Goal: Transaction & Acquisition: Purchase product/service

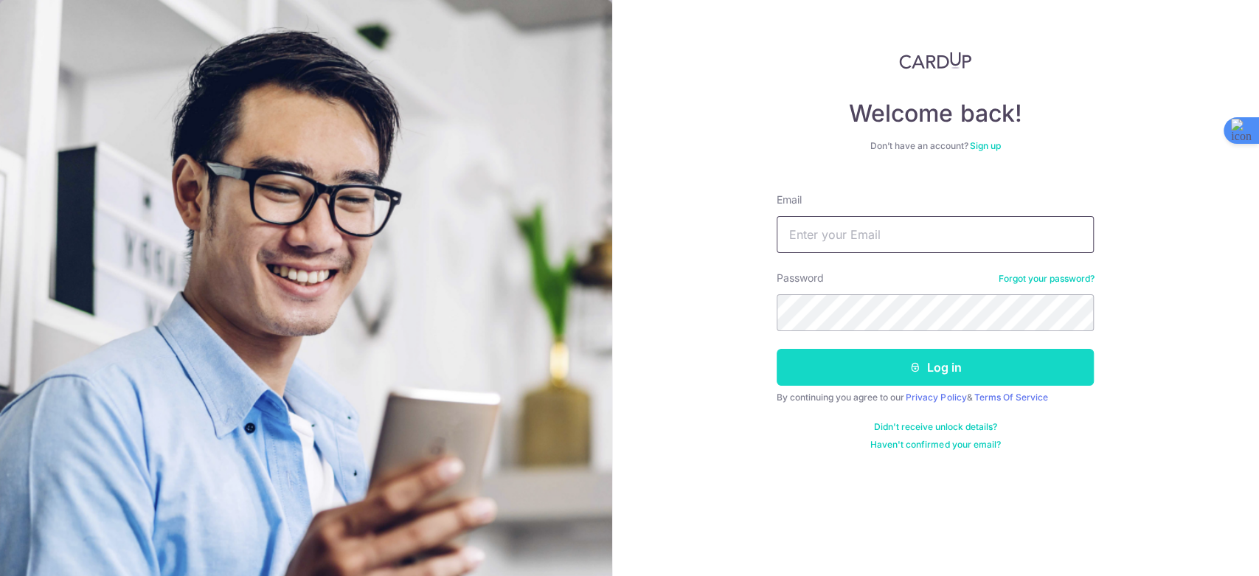
type input "thedentalgallery.sg@gmail.com"
click at [886, 382] on button "Log in" at bounding box center [934, 367] width 317 height 37
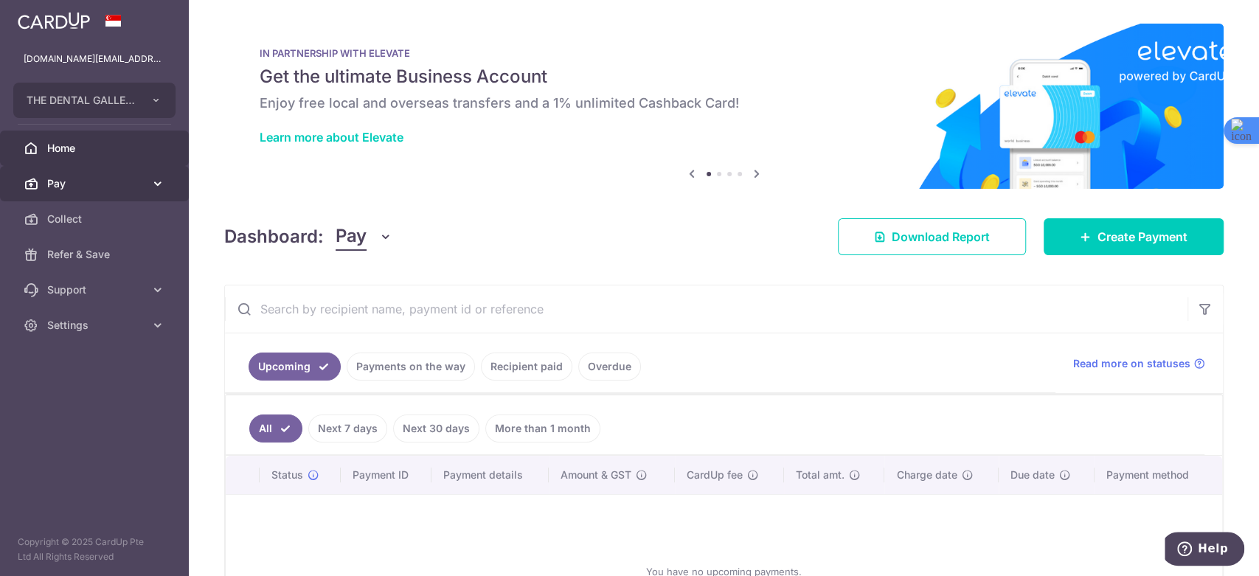
click at [93, 176] on span "Pay" at bounding box center [95, 183] width 97 height 15
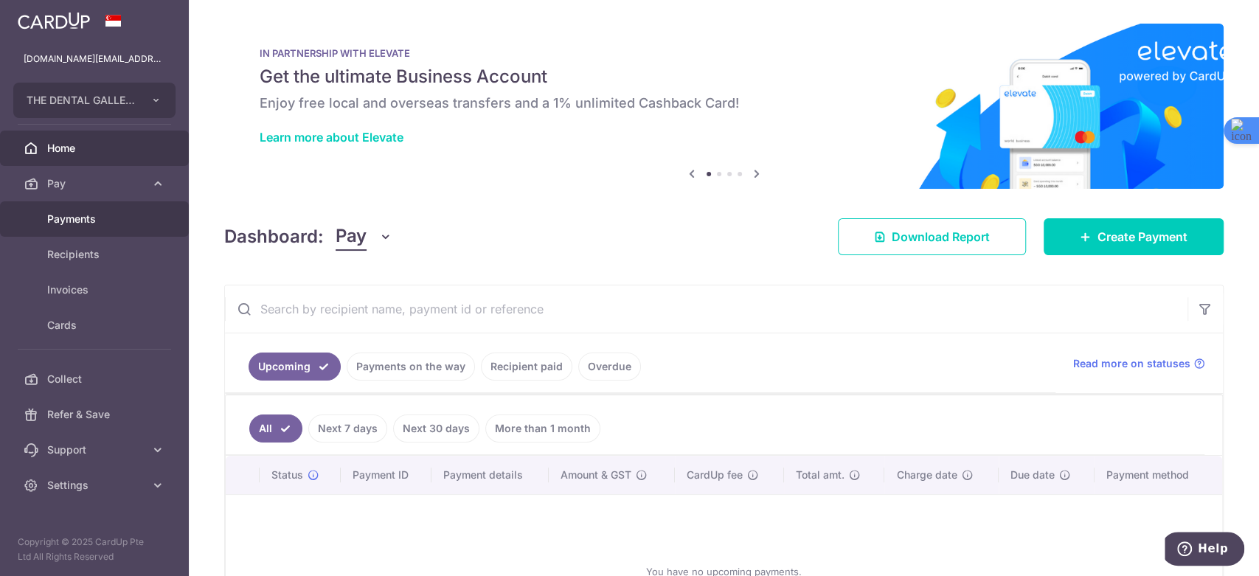
click at [89, 215] on span "Payments" at bounding box center [95, 219] width 97 height 15
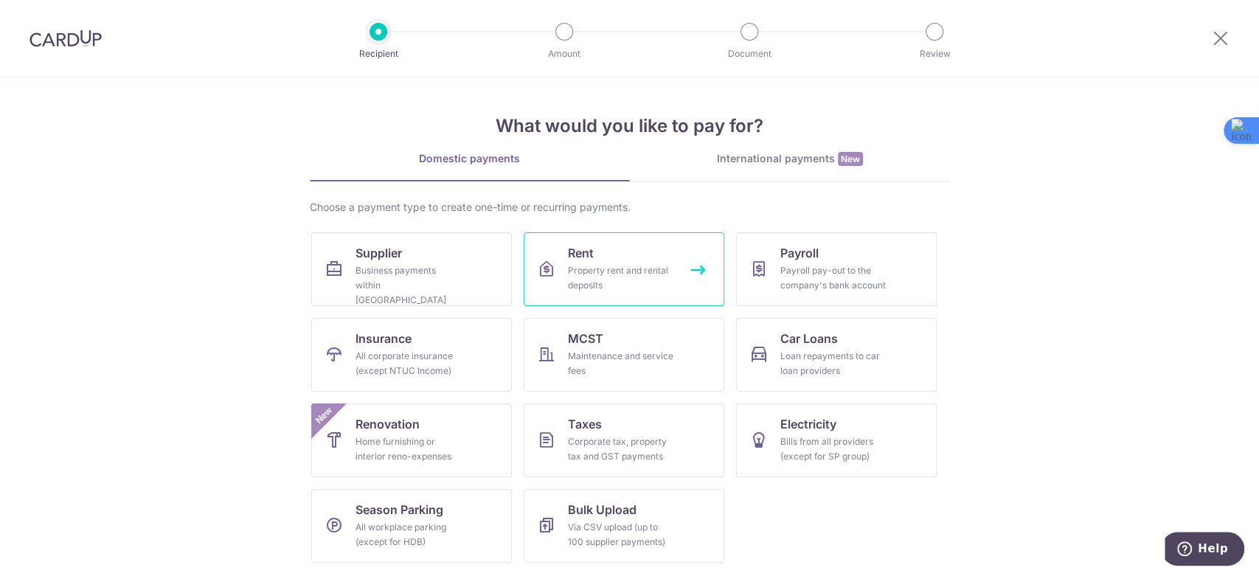
click at [655, 280] on div "Property rent and rental deposits" at bounding box center [621, 277] width 106 height 29
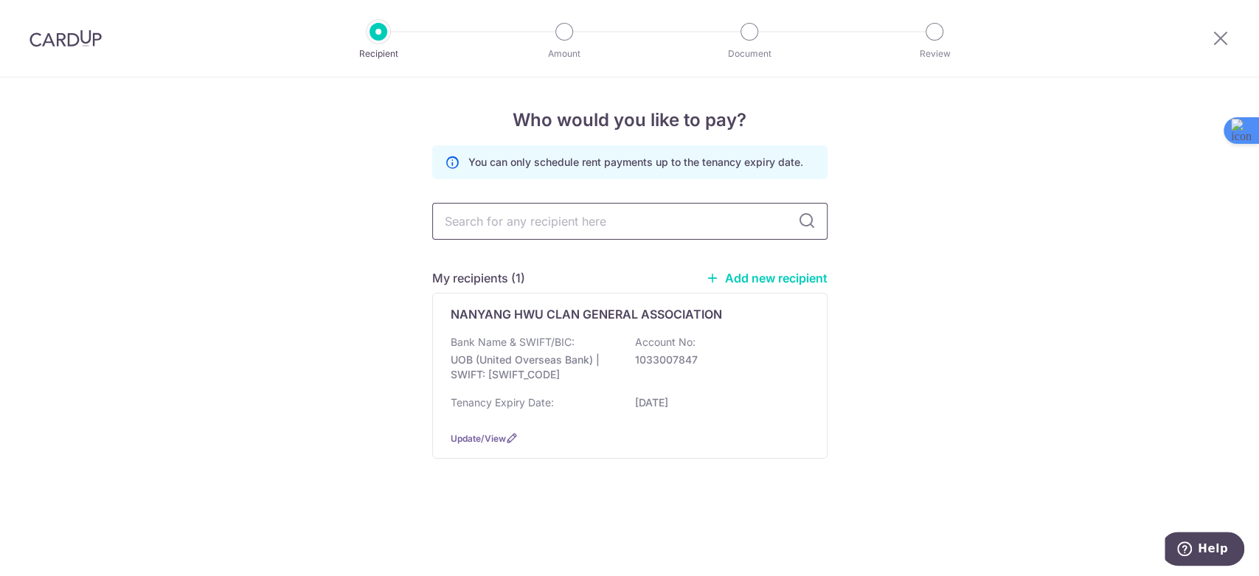
click at [484, 223] on input "text" at bounding box center [629, 221] width 395 height 37
click at [348, 220] on div "Who would you like to pay? You can only schedule rent payments up to the tenanc…" at bounding box center [629, 326] width 1259 height 498
click at [524, 327] on div "NANYANG HWU CLAN GENERAL ASSOCIATION Bank Name & SWIFT/BIC: UOB (United Oversea…" at bounding box center [629, 376] width 395 height 166
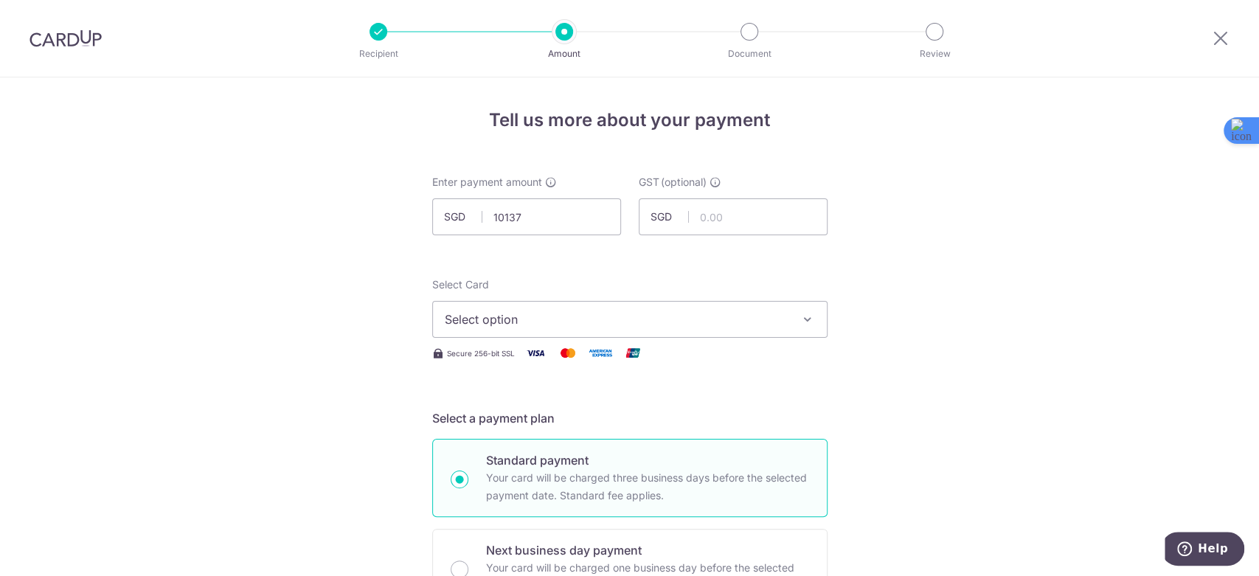
type input "10,137.00"
click at [513, 313] on span "Select option" at bounding box center [617, 319] width 344 height 18
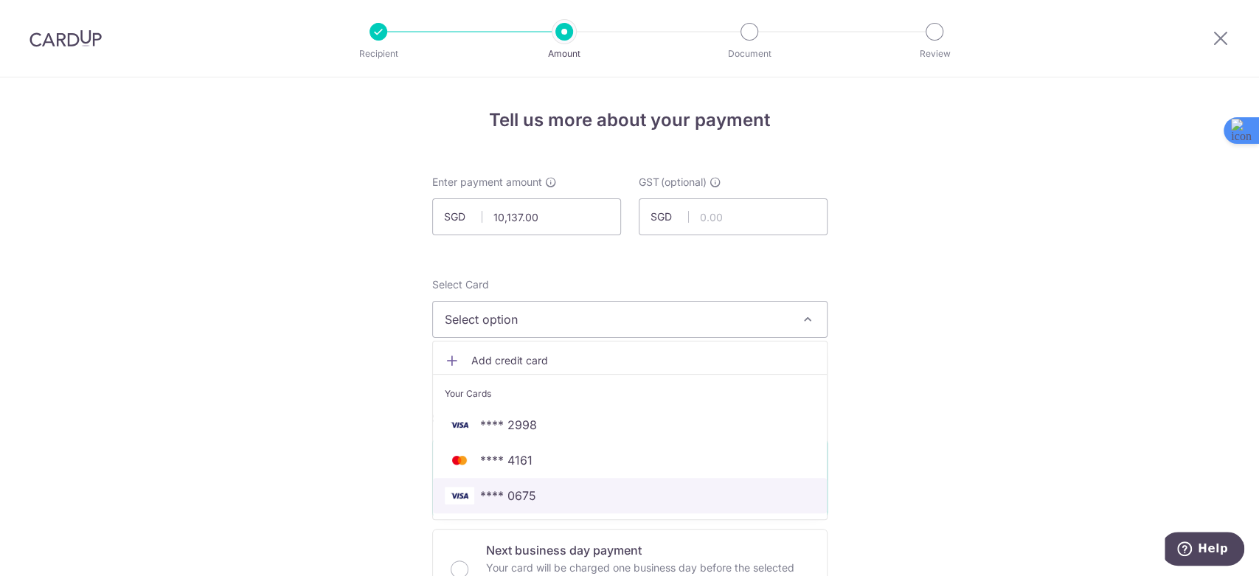
click at [540, 493] on span "**** 0675" at bounding box center [630, 496] width 370 height 18
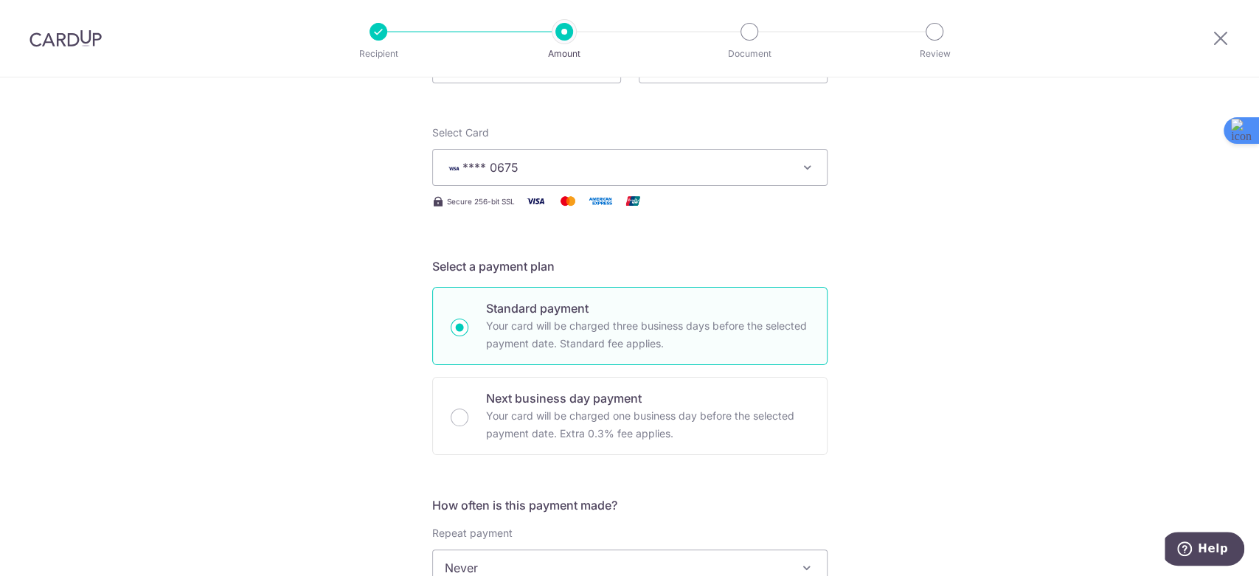
scroll to position [273, 0]
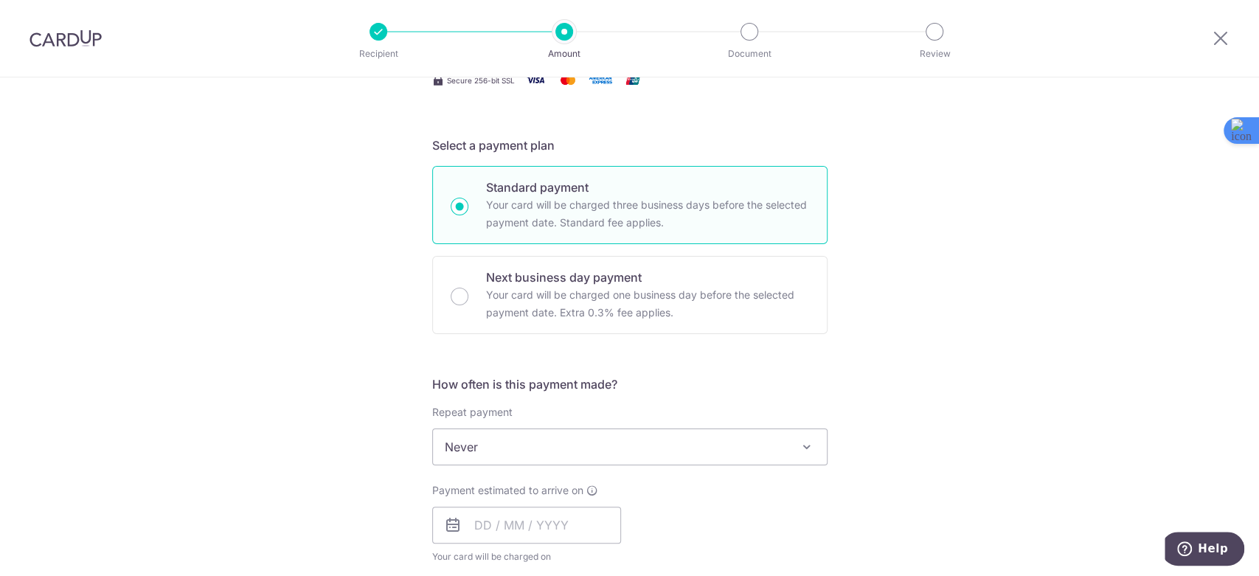
click at [513, 443] on span "Never" at bounding box center [630, 446] width 394 height 35
click at [302, 341] on div "Tell us more about your payment Enter payment amount SGD 10,137.00 10137.00 GST…" at bounding box center [629, 521] width 1259 height 1433
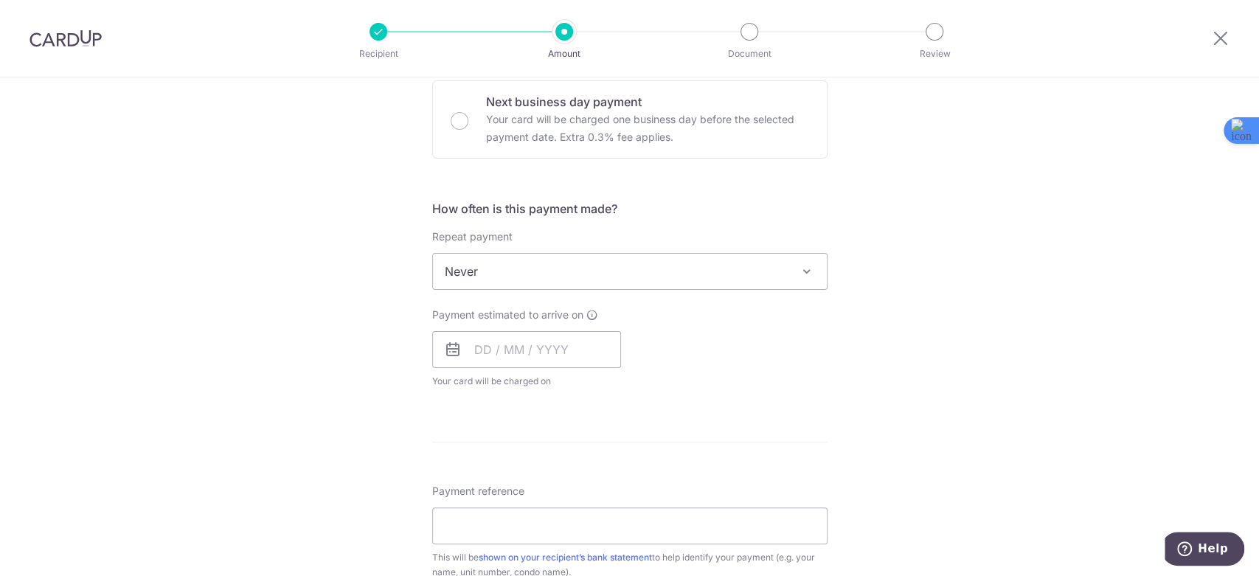
scroll to position [546, 0]
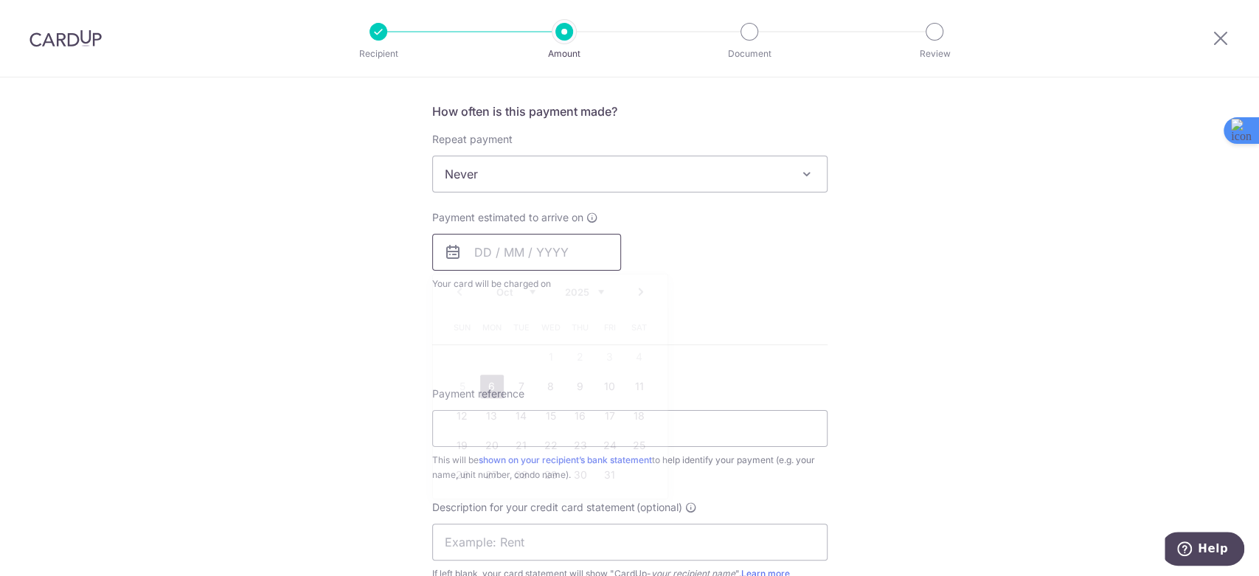
click at [473, 259] on input "text" at bounding box center [526, 252] width 189 height 37
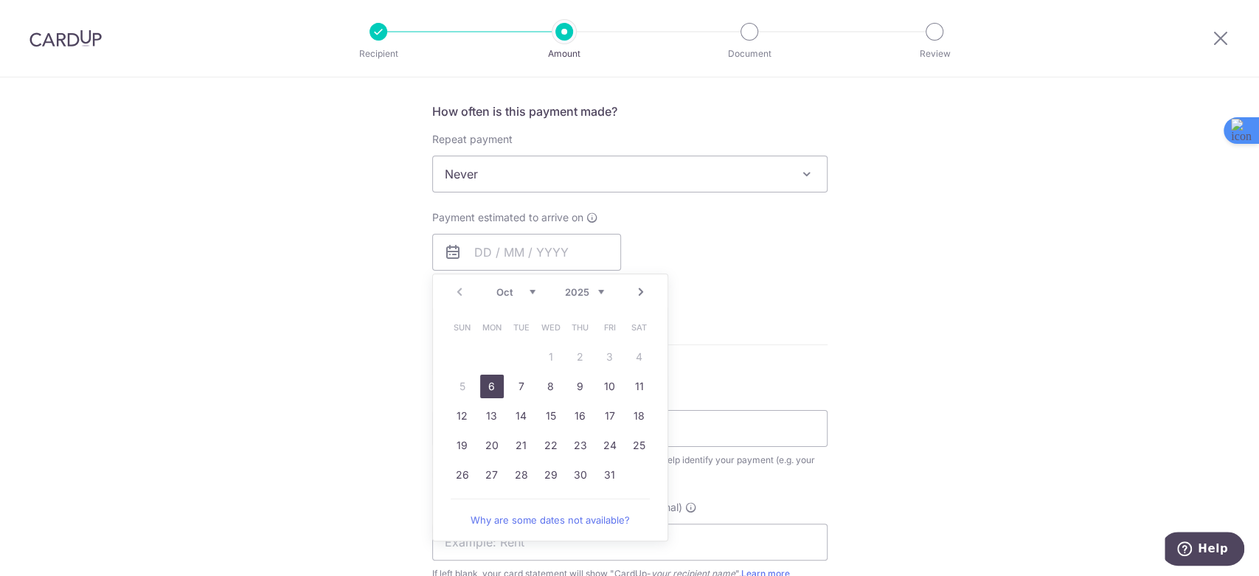
click at [483, 386] on link "6" at bounding box center [492, 387] width 24 height 24
type input "[DATE]"
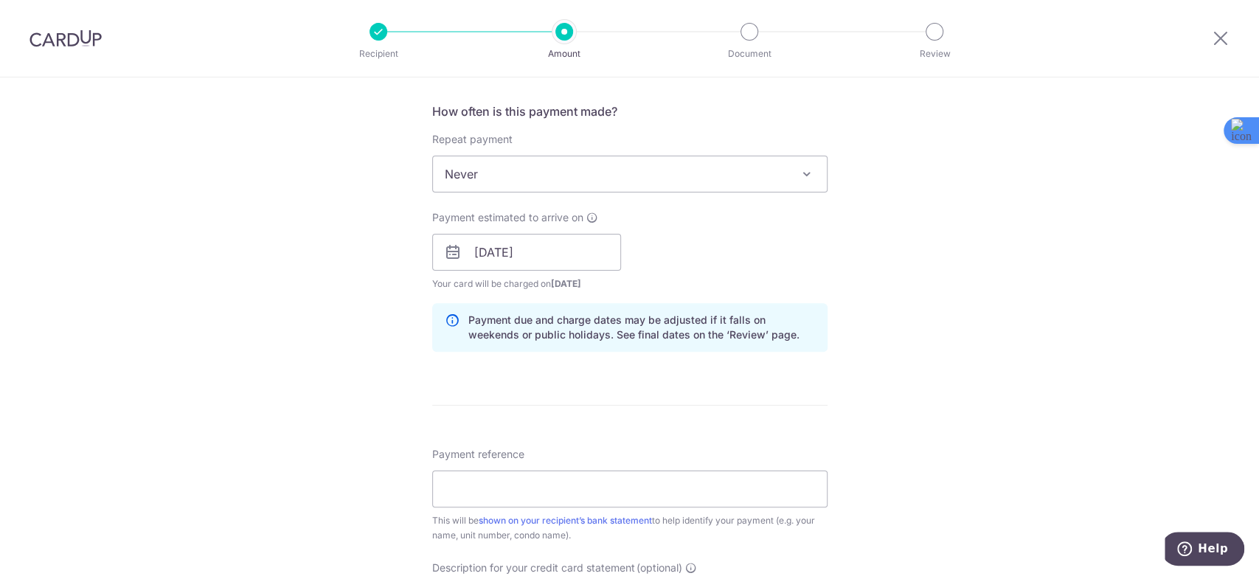
click at [360, 357] on div "Tell us more about your payment Enter payment amount SGD 10,137.00 10137.00 GST…" at bounding box center [629, 278] width 1259 height 1493
click at [477, 487] on input "Payment reference" at bounding box center [629, 488] width 395 height 37
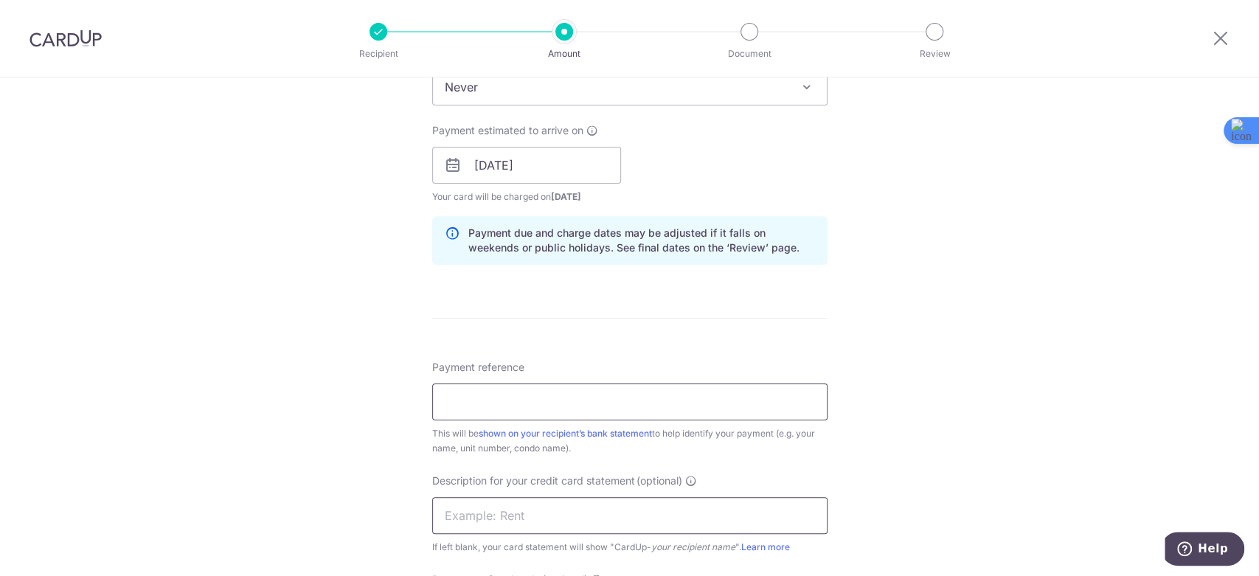
scroll to position [683, 0]
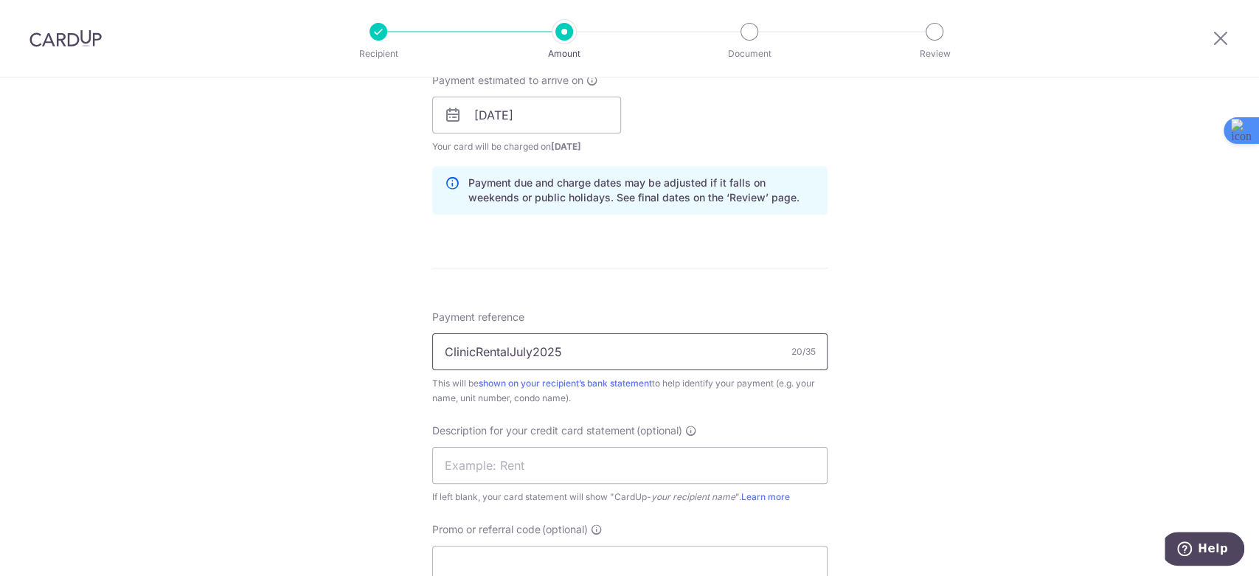
drag, startPoint x: 532, startPoint y: 348, endPoint x: 535, endPoint y: 331, distance: 17.2
click at [516, 349] on input "ClinicRentalJuly2025" at bounding box center [629, 351] width 395 height 37
type input "ClinicRentalOct2025"
click at [510, 456] on input "text" at bounding box center [629, 465] width 395 height 37
click at [350, 449] on div "Tell us more about your payment Enter payment amount SGD 10,137.00 10137.00 GST…" at bounding box center [629, 141] width 1259 height 1493
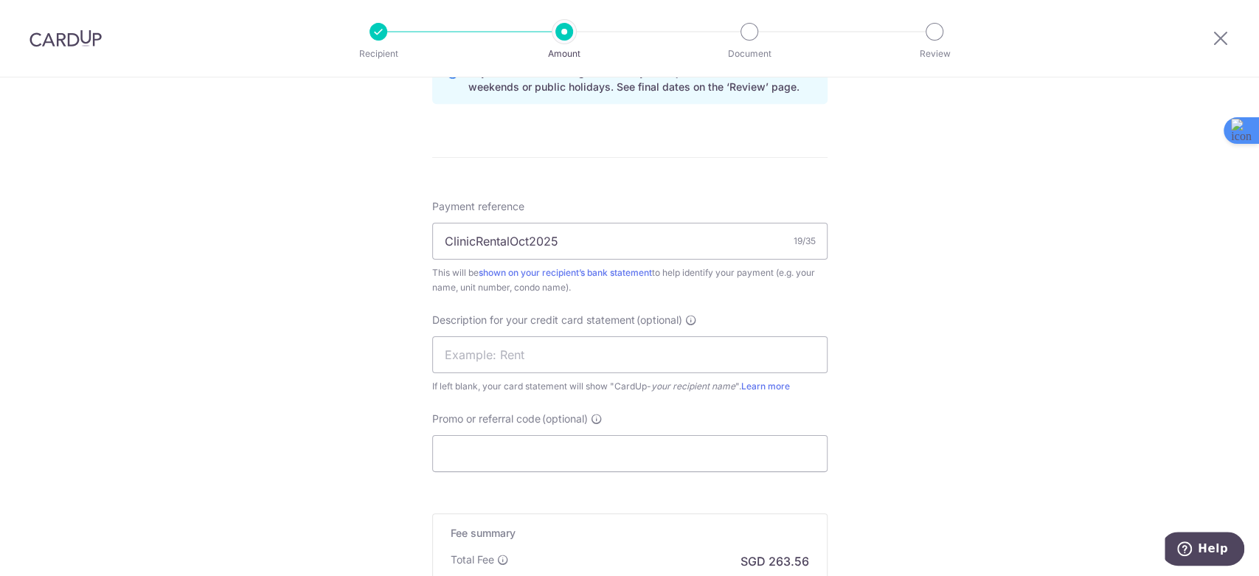
scroll to position [819, 0]
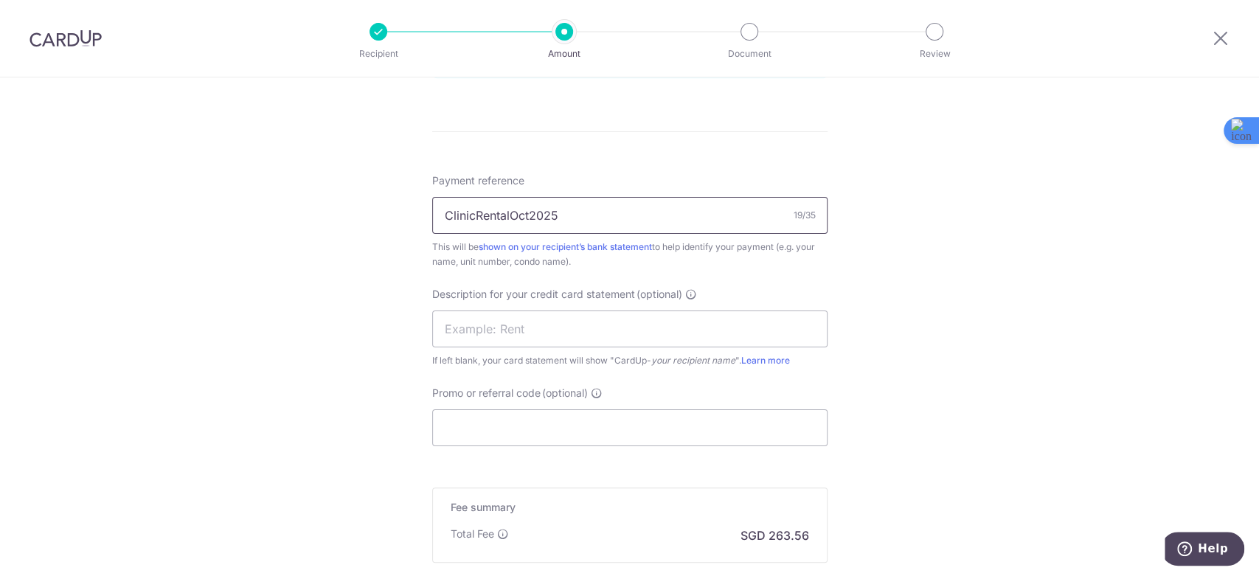
drag, startPoint x: 586, startPoint y: 214, endPoint x: 254, endPoint y: 209, distance: 332.6
click at [254, 209] on div "Tell us more about your payment Enter payment amount SGD 10,137.00 10137.00 GST…" at bounding box center [629, 4] width 1259 height 1493
click at [485, 323] on input "text" at bounding box center [629, 328] width 395 height 37
paste input "ClinicRentalOct"
type input "ClinicRentalOct"
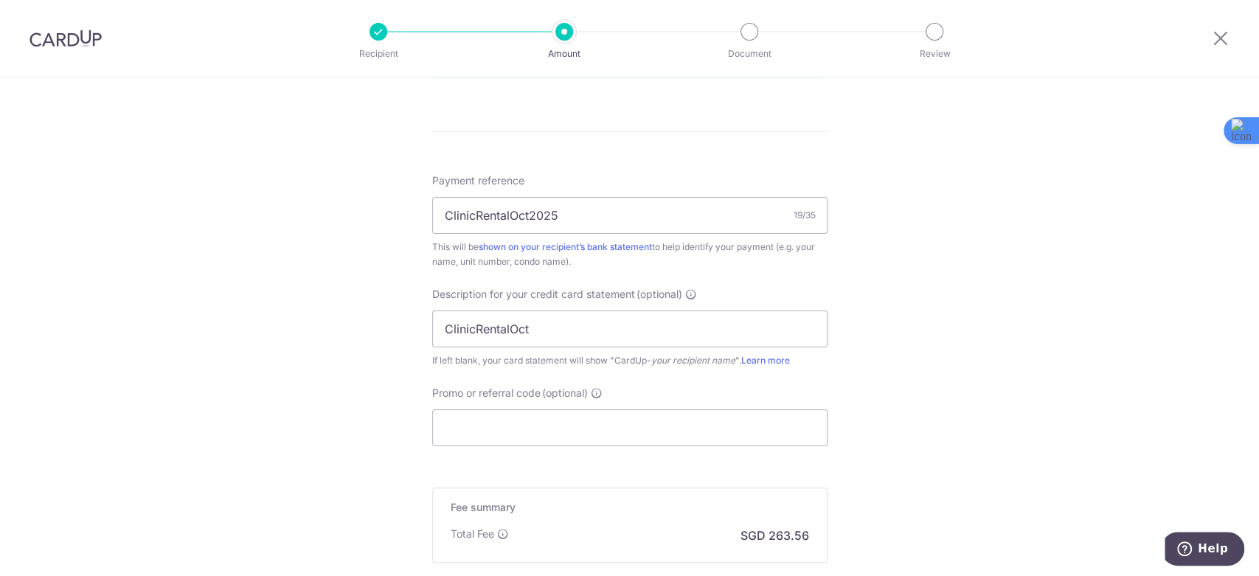
click at [352, 327] on div "Tell us more about your payment Enter payment amount SGD 10,137.00 10137.00 GST…" at bounding box center [629, 4] width 1259 height 1493
click at [522, 423] on input "Promo or referral code (optional)" at bounding box center [629, 427] width 395 height 37
type input "t"
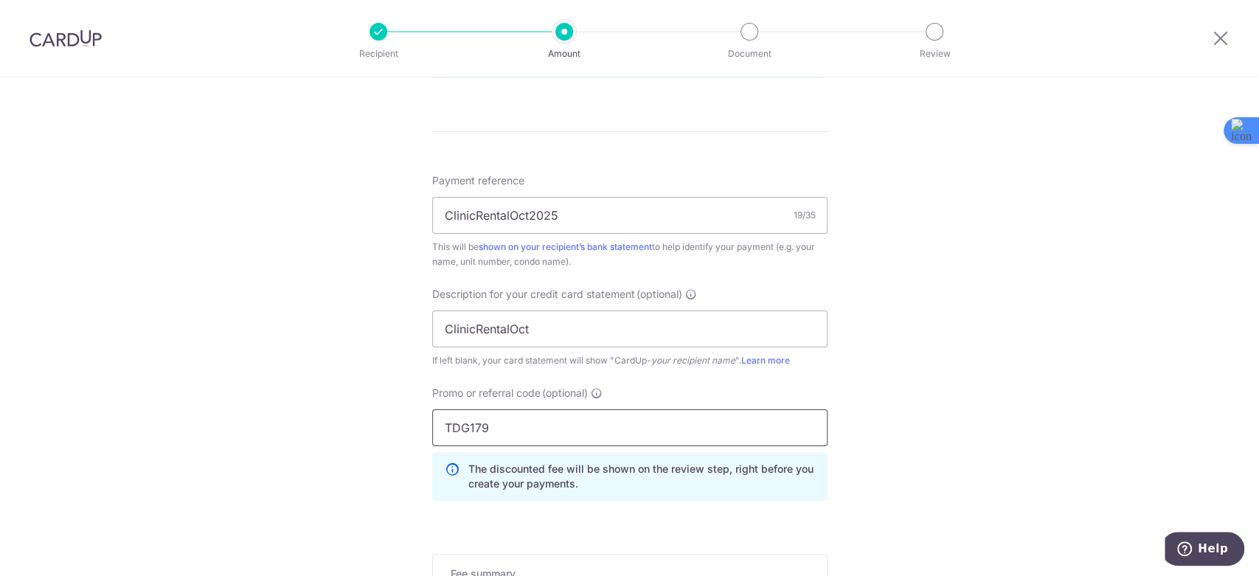
type input "TDG179"
click at [842, 371] on div "Tell us more about your payment Enter payment amount SGD 10,137.00 10137.00 GST…" at bounding box center [629, 37] width 1259 height 1559
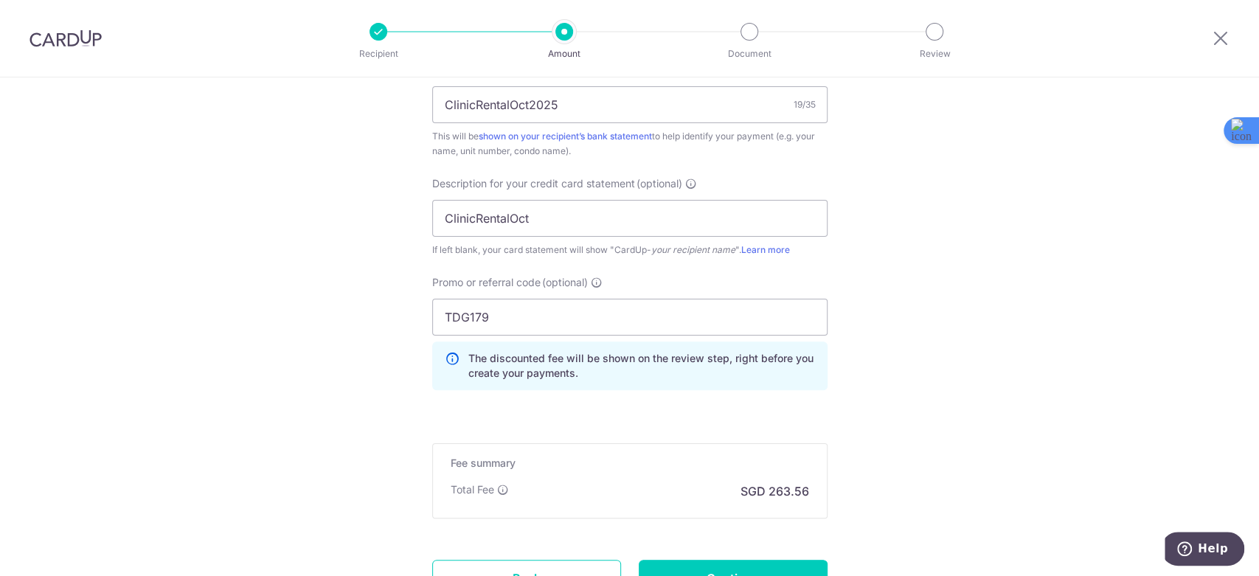
scroll to position [1060, 0]
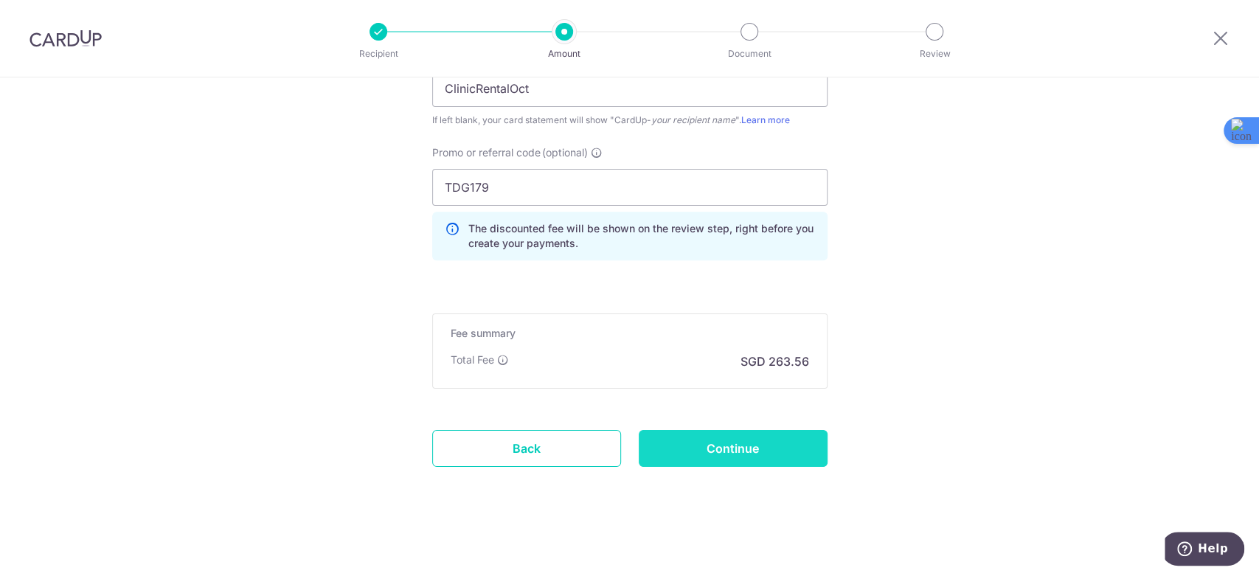
click at [752, 441] on input "Continue" at bounding box center [733, 448] width 189 height 37
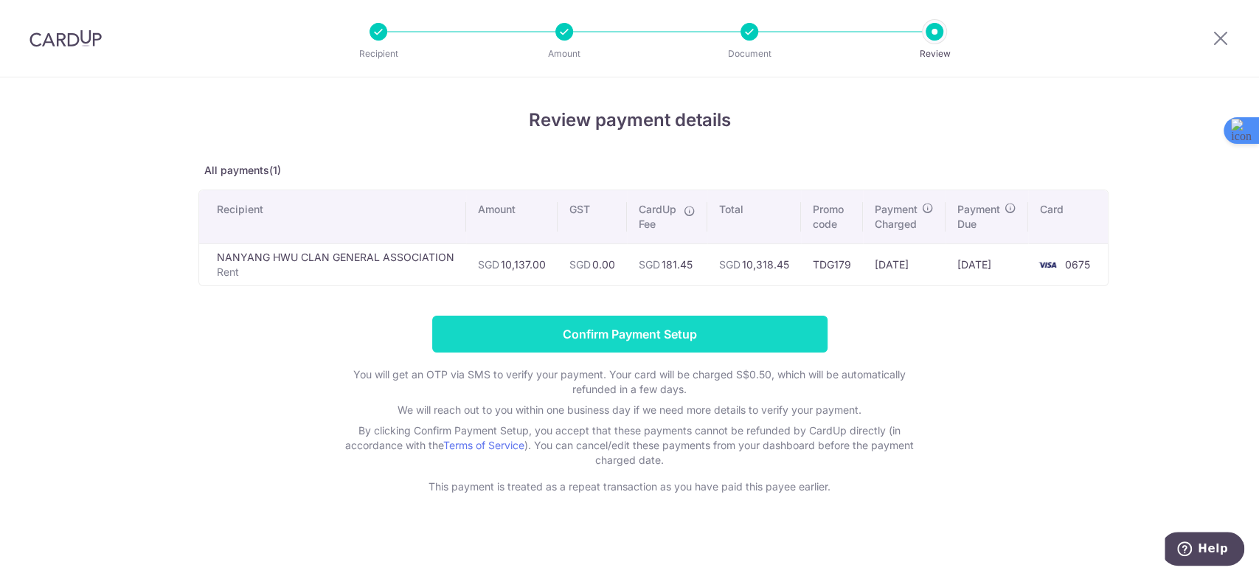
click at [650, 329] on input "Confirm Payment Setup" at bounding box center [629, 334] width 395 height 37
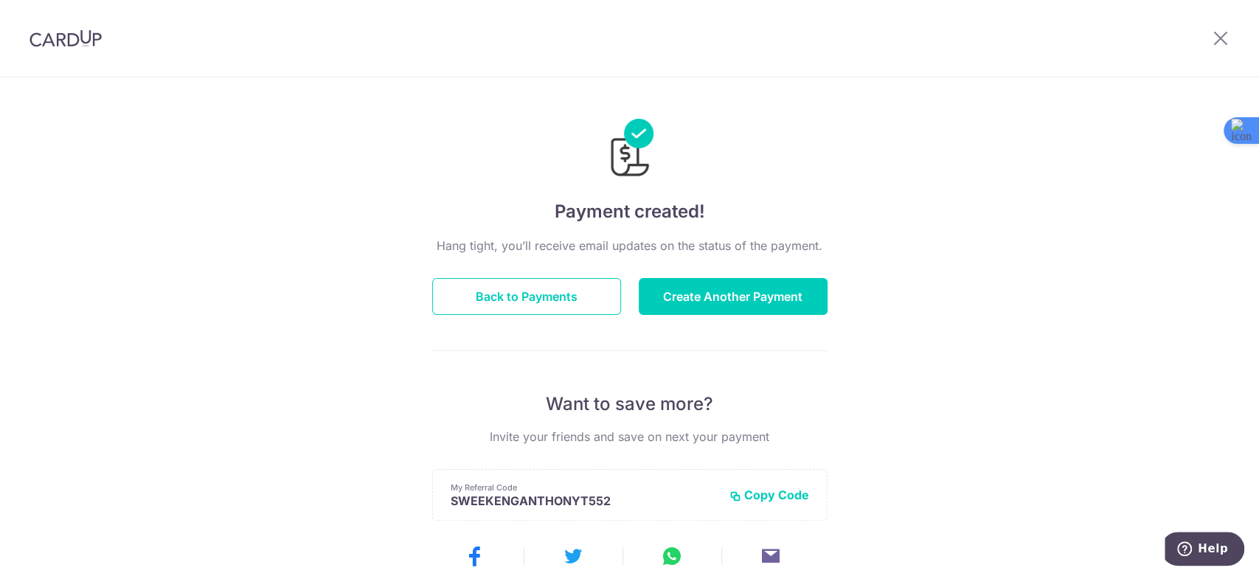
click at [77, 38] on img at bounding box center [65, 38] width 72 height 18
